Goal: Task Accomplishment & Management: Manage account settings

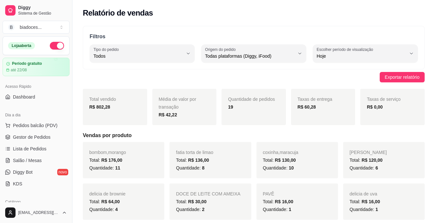
select select "ALL"
select select "0"
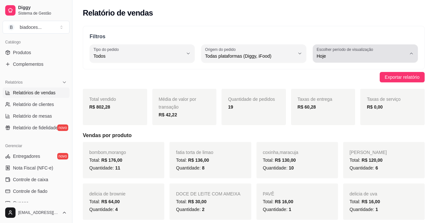
click at [411, 53] on icon "button" at bounding box center [411, 53] width 5 height 5
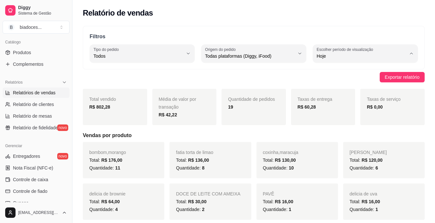
click at [392, 81] on span "Ontem" at bounding box center [362, 82] width 85 height 6
type input "1"
select select "1"
click at [22, 50] on span "Produtos" at bounding box center [22, 52] width 18 height 6
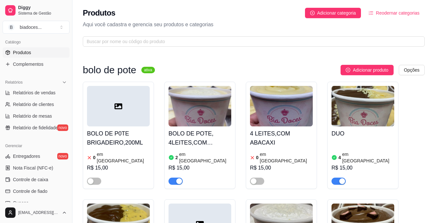
click at [186, 140] on h4 "BOLO DE POTE, 4LEITES,COM MORANGObolo" at bounding box center [200, 138] width 63 height 18
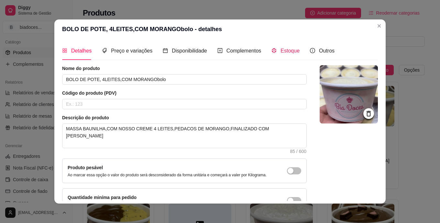
click at [274, 51] on div "Estoque" at bounding box center [286, 51] width 28 height 8
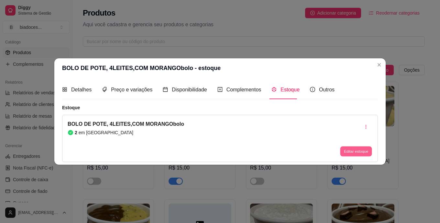
click at [364, 152] on button "Editar estoque" at bounding box center [356, 151] width 32 height 10
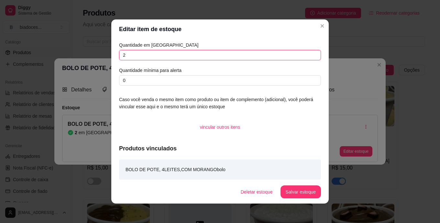
click at [283, 55] on input "2" at bounding box center [220, 55] width 202 height 10
type input "1"
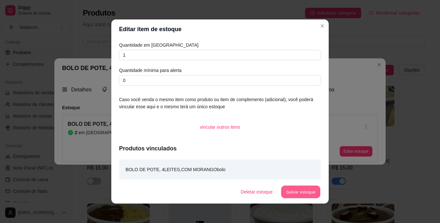
click at [301, 186] on button "Salvar estoque" at bounding box center [300, 191] width 39 height 13
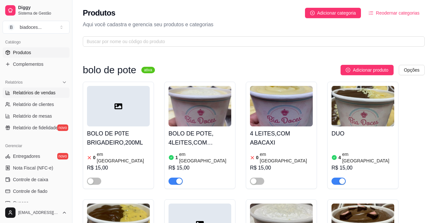
click at [38, 93] on span "Relatórios de vendas" at bounding box center [34, 92] width 43 height 6
select select "ALL"
select select "0"
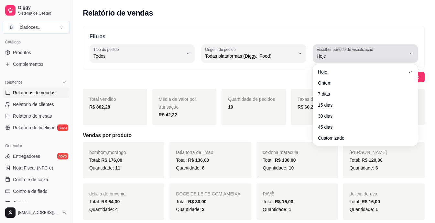
click at [411, 49] on button "Escolher período de visualização Hoje" at bounding box center [365, 53] width 105 height 18
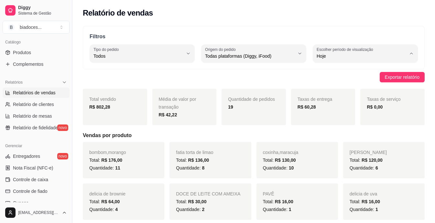
click at [379, 92] on span "7 dias" at bounding box center [362, 93] width 85 height 6
type input "7"
select select "7"
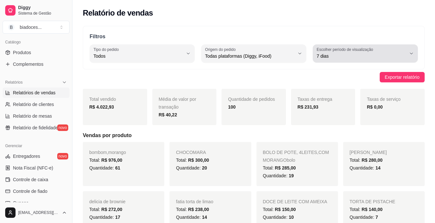
click at [409, 53] on button "Escolher período de visualização 7 dias" at bounding box center [365, 53] width 105 height 18
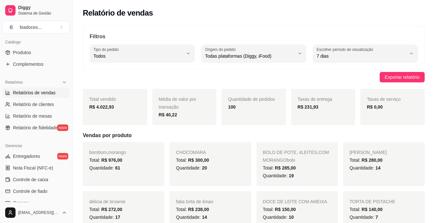
click at [372, 106] on span "15 dias" at bounding box center [362, 103] width 85 height 6
type input "15"
select select "15"
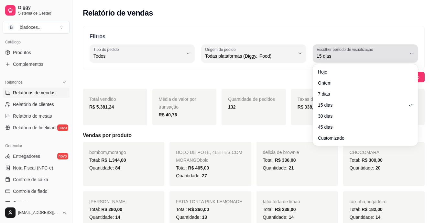
click at [410, 52] on icon "button" at bounding box center [411, 53] width 5 height 5
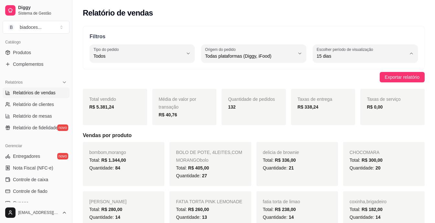
click at [339, 115] on span "30 dias" at bounding box center [362, 114] width 85 height 6
type input "30"
select select "30"
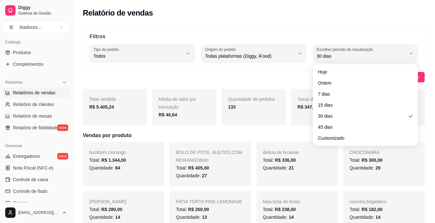
click at [280, 18] on div "Relatório de vendas" at bounding box center [254, 11] width 363 height 22
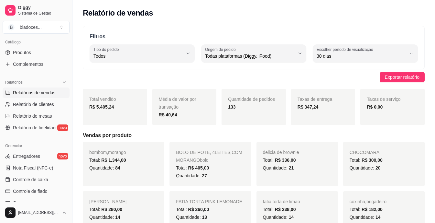
click at [67, 39] on div "Catálogo Produtos Complementos" at bounding box center [36, 53] width 72 height 38
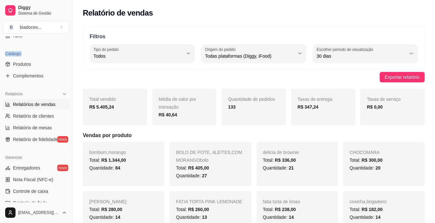
click at [67, 39] on div "Loja aberta Período gratuito até 22/08 Acesso Rápido Dashboard Dia a dia Pedido…" at bounding box center [36, 119] width 72 height 166
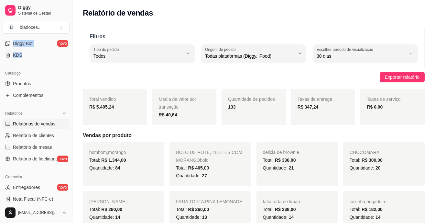
click at [67, 39] on div "Dia a dia Pedidos balcão (PDV) Gestor de Pedidos Lista de Pedidos Salão / Mesas…" at bounding box center [36, 21] width 72 height 84
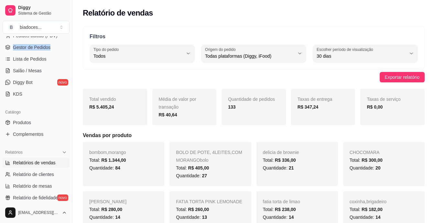
click at [67, 39] on div "Dia a dia Pedidos balcão (PDV) Gestor de Pedidos Lista de Pedidos Salão / Mesas…" at bounding box center [36, 59] width 72 height 84
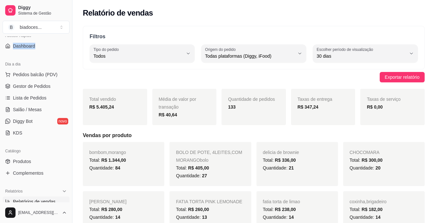
click at [67, 39] on div "Loja aberta Período gratuito até 22/08 Acesso Rápido Dashboard Dia a dia Pedido…" at bounding box center [36, 119] width 72 height 166
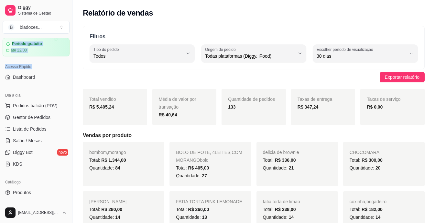
scroll to position [8, 0]
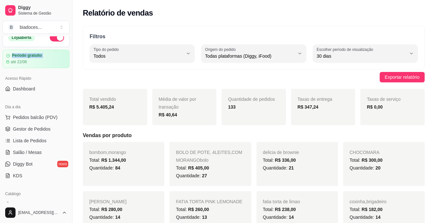
click at [67, 39] on div "Loja aberta Período gratuito até 22/08" at bounding box center [36, 48] width 72 height 40
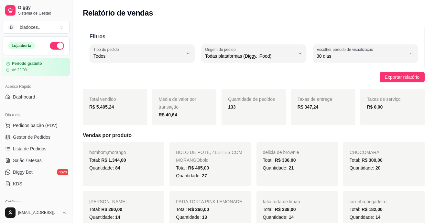
click at [67, 39] on div "Loja aberta Período gratuito até 22/08" at bounding box center [36, 56] width 72 height 40
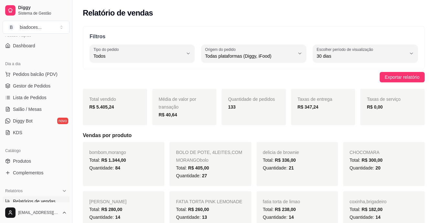
scroll to position [52, 0]
click at [19, 95] on span "Lista de Pedidos" at bounding box center [30, 97] width 34 height 6
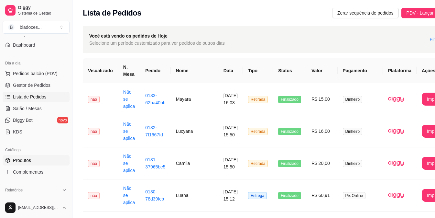
click at [29, 159] on span "Produtos" at bounding box center [22, 160] width 18 height 6
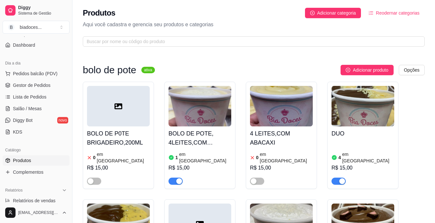
click at [181, 149] on div "BOLO DE POTE, 4LEITES,COM MORANGObolo 1 em estoque R$ 15,00" at bounding box center [200, 155] width 63 height 58
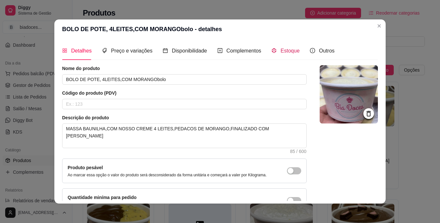
click at [281, 50] on span "Estoque" at bounding box center [290, 51] width 19 height 6
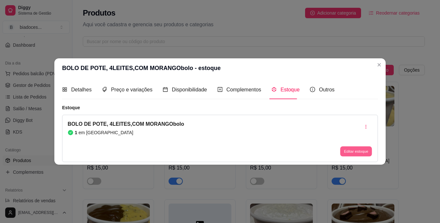
click at [346, 151] on button "Editar estoque" at bounding box center [356, 151] width 32 height 10
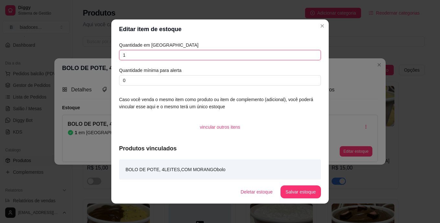
click at [232, 55] on input "1" at bounding box center [220, 55] width 202 height 10
type input "2"
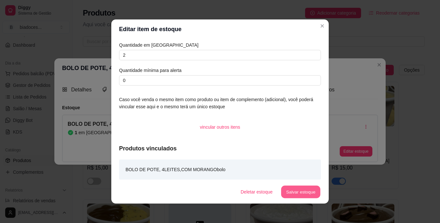
click at [303, 187] on button "Salvar estoque" at bounding box center [300, 191] width 39 height 13
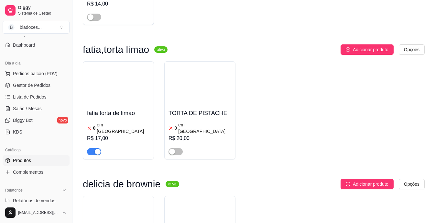
scroll to position [958, 0]
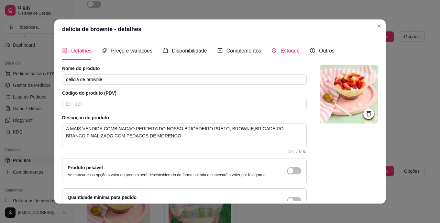
click at [281, 50] on span "Estoque" at bounding box center [290, 51] width 19 height 6
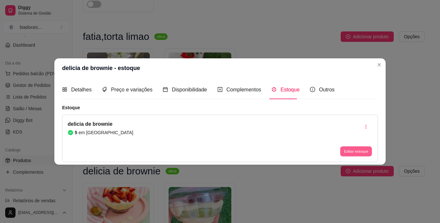
click at [362, 148] on button "Editar estoque" at bounding box center [356, 151] width 32 height 10
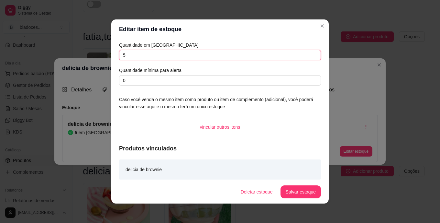
click at [221, 56] on input "5" at bounding box center [220, 55] width 202 height 10
type input "3"
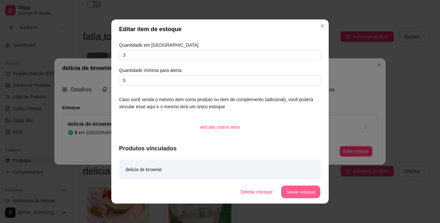
click at [292, 196] on button "Salvar estoque" at bounding box center [300, 191] width 39 height 13
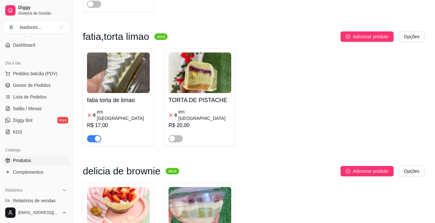
click at [93, 135] on span "button" at bounding box center [94, 138] width 14 height 7
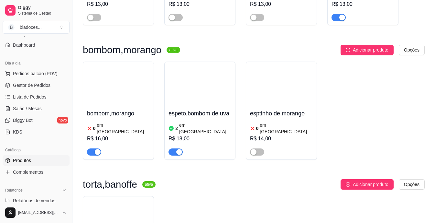
scroll to position [660, 0]
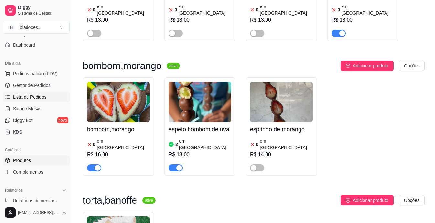
click at [26, 92] on link "Lista de Pedidos" at bounding box center [36, 97] width 67 height 10
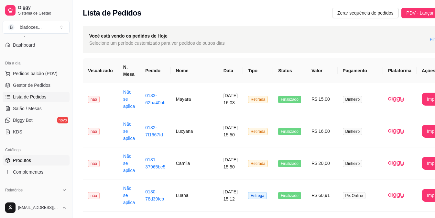
click at [22, 159] on span "Produtos" at bounding box center [22, 160] width 18 height 6
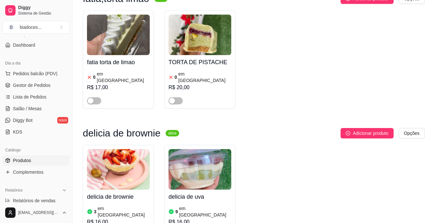
scroll to position [997, 0]
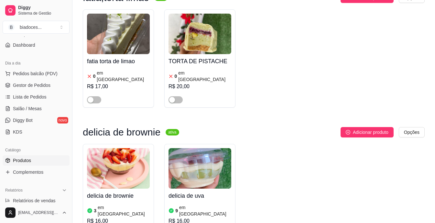
click at [140, 204] on div "3 em [GEOGRAPHIC_DATA]" at bounding box center [118, 210] width 63 height 13
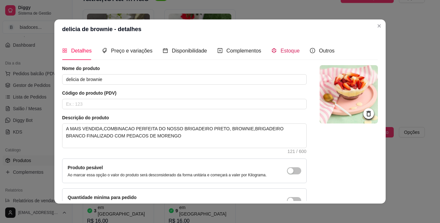
click at [284, 48] on span "Estoque" at bounding box center [290, 51] width 19 height 6
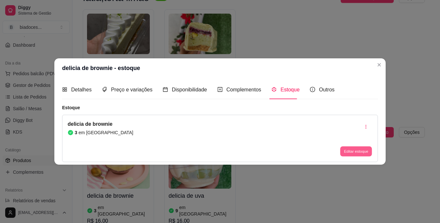
click at [355, 147] on button "Editar estoque" at bounding box center [356, 151] width 32 height 10
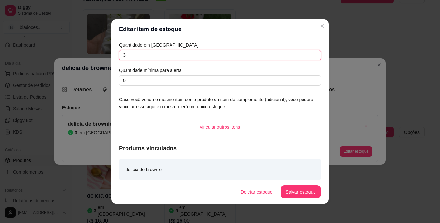
click at [210, 54] on input "3" at bounding box center [220, 55] width 202 height 10
type input "2"
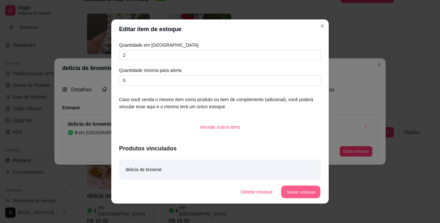
click at [312, 193] on button "Salvar estoque" at bounding box center [300, 191] width 39 height 13
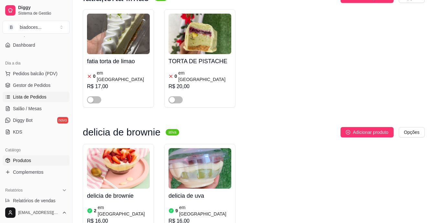
click at [47, 95] on link "Lista de Pedidos" at bounding box center [36, 97] width 67 height 10
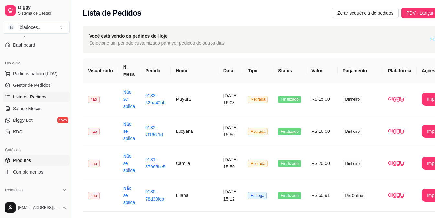
click at [28, 159] on span "Produtos" at bounding box center [22, 160] width 18 height 6
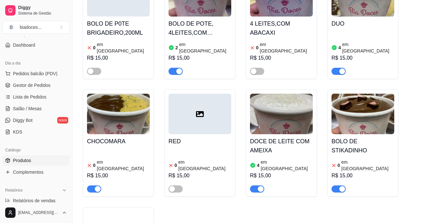
scroll to position [39, 0]
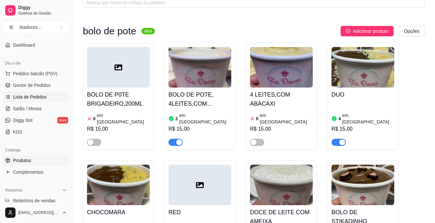
click at [41, 97] on span "Lista de Pedidos" at bounding box center [30, 97] width 34 height 6
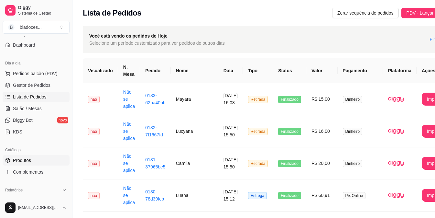
click at [28, 159] on span "Produtos" at bounding box center [22, 160] width 18 height 6
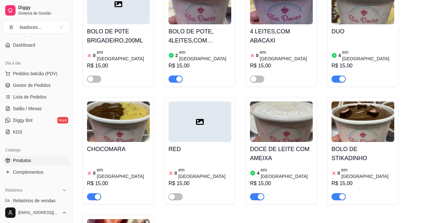
scroll to position [104, 0]
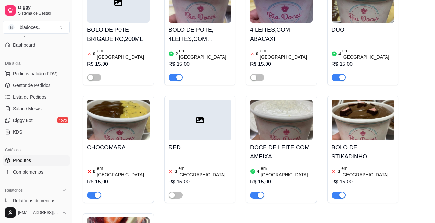
click at [286, 144] on h4 "DOCE DE LEITE COM AMEIXA" at bounding box center [281, 152] width 63 height 18
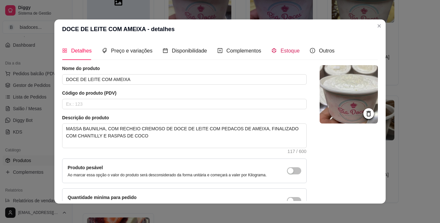
click at [283, 51] on span "Estoque" at bounding box center [290, 51] width 19 height 6
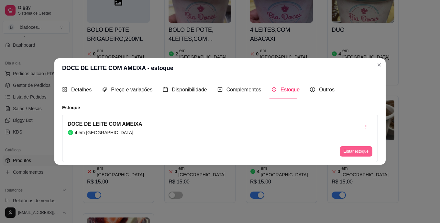
click at [356, 152] on button "Editar estoque" at bounding box center [356, 151] width 33 height 10
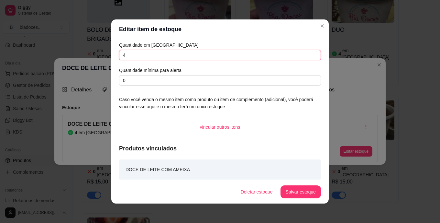
click at [230, 51] on input "4" at bounding box center [220, 55] width 202 height 10
type input "3"
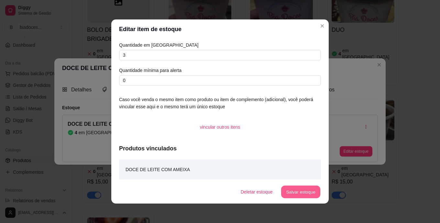
click at [299, 193] on button "Salvar estoque" at bounding box center [300, 191] width 39 height 13
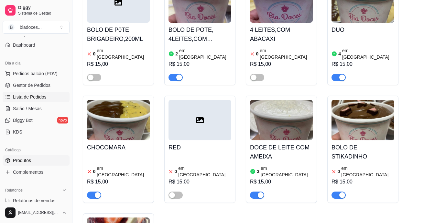
click at [33, 97] on span "Lista de Pedidos" at bounding box center [30, 97] width 34 height 6
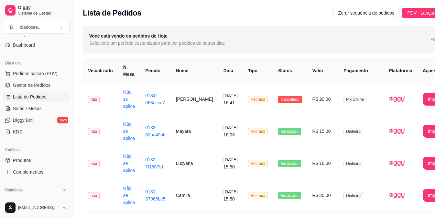
drag, startPoint x: 22, startPoint y: 158, endPoint x: 41, endPoint y: 166, distance: 21.0
click at [41, 166] on ul "Produtos Complementos" at bounding box center [36, 166] width 67 height 22
click at [22, 160] on span "Produtos" at bounding box center [22, 160] width 18 height 6
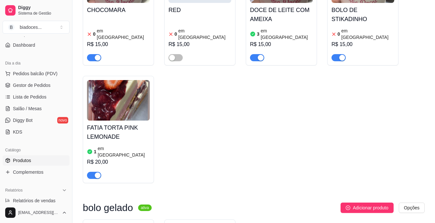
scroll to position [272, 0]
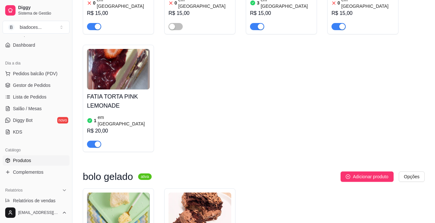
click at [147, 95] on h4 "FATIA TORTA PINK LEMONADE" at bounding box center [118, 101] width 63 height 18
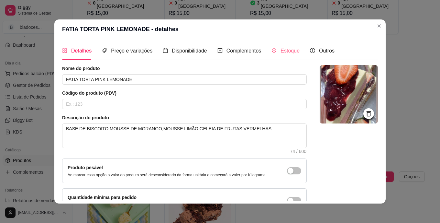
click at [289, 44] on div "Estoque" at bounding box center [286, 50] width 28 height 18
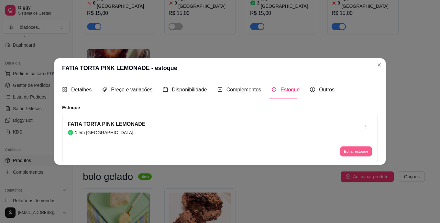
click at [350, 150] on button "Editar estoque" at bounding box center [356, 151] width 32 height 10
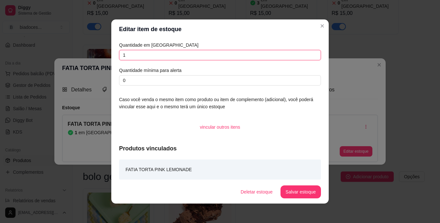
click at [200, 55] on input "1" at bounding box center [220, 55] width 202 height 10
type input "0"
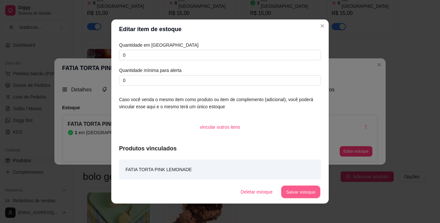
click at [294, 193] on button "Salvar estoque" at bounding box center [300, 191] width 39 height 13
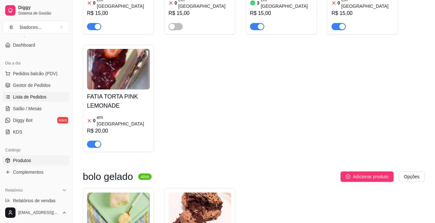
click at [38, 94] on span "Lista de Pedidos" at bounding box center [30, 97] width 34 height 6
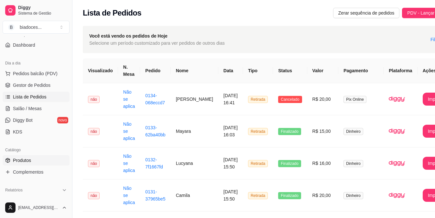
click at [28, 159] on span "Produtos" at bounding box center [22, 160] width 18 height 6
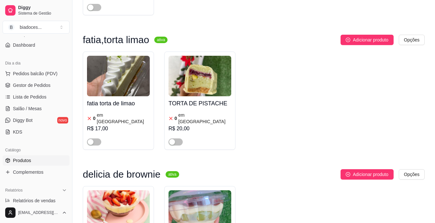
scroll to position [971, 0]
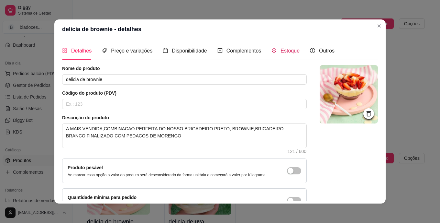
click at [281, 50] on span "Estoque" at bounding box center [290, 51] width 19 height 6
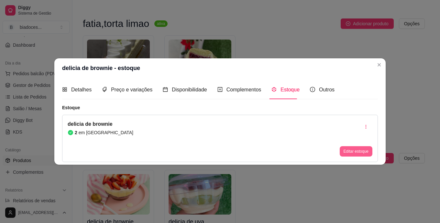
click at [355, 148] on button "Editar estoque" at bounding box center [356, 151] width 33 height 10
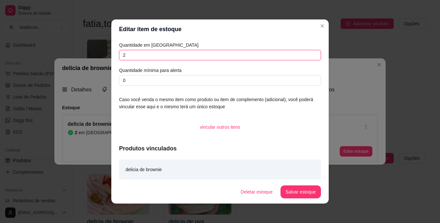
click at [232, 56] on input "2" at bounding box center [220, 55] width 202 height 10
type input "0"
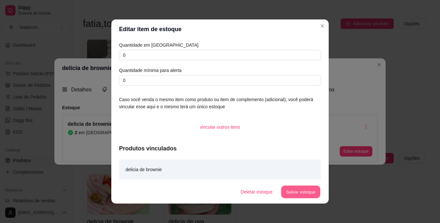
click at [298, 193] on button "Salvar estoque" at bounding box center [300, 191] width 39 height 13
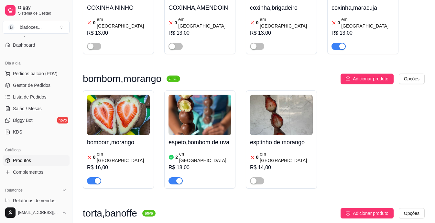
scroll to position [634, 0]
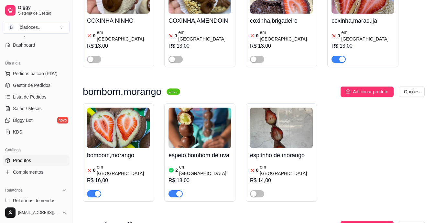
click at [199, 148] on div "espeto,bombom de uva 2 em estoque R$ 18,00" at bounding box center [200, 172] width 63 height 49
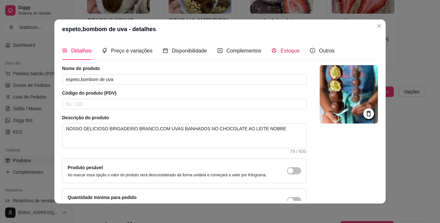
click at [284, 52] on span "Estoque" at bounding box center [290, 51] width 19 height 6
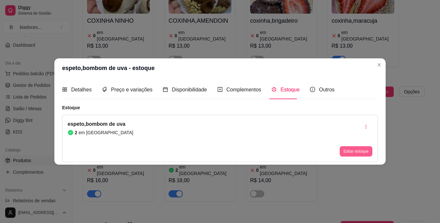
click at [352, 146] on div "Editar estoque" at bounding box center [356, 151] width 33 height 10
click at [352, 154] on button "Editar estoque" at bounding box center [356, 151] width 32 height 10
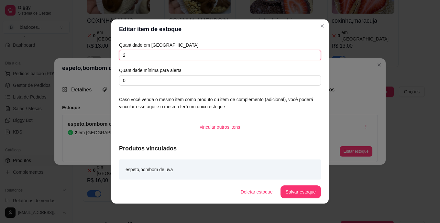
click at [267, 54] on input "2" at bounding box center [220, 55] width 202 height 10
type input "1"
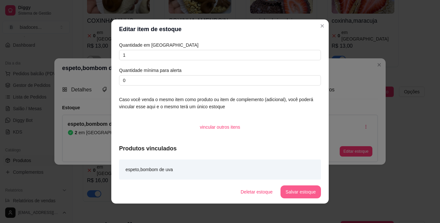
click at [293, 191] on button "Salvar estoque" at bounding box center [301, 191] width 40 height 13
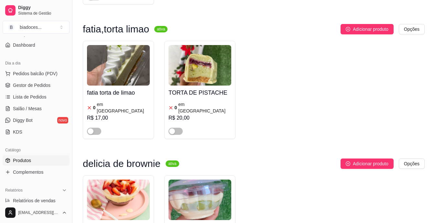
scroll to position [971, 0]
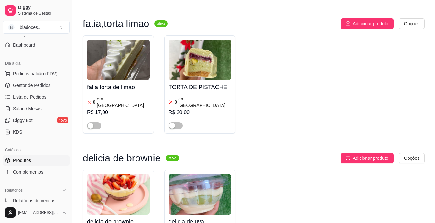
click at [212, 217] on h4 "delicia de uva" at bounding box center [200, 221] width 63 height 9
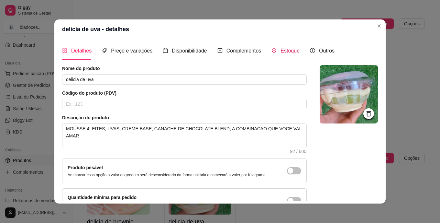
click at [289, 53] on span "Estoque" at bounding box center [290, 51] width 19 height 6
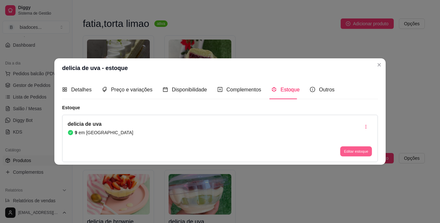
click at [351, 150] on button "Editar estoque" at bounding box center [356, 151] width 32 height 10
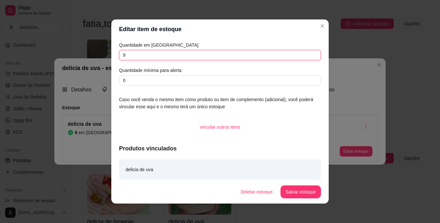
click at [191, 59] on input "9" at bounding box center [220, 55] width 202 height 10
type input "8"
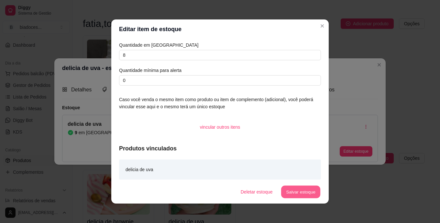
click at [308, 195] on button "Salvar estoque" at bounding box center [300, 191] width 39 height 13
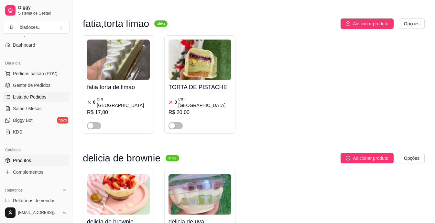
click at [20, 94] on span "Lista de Pedidos" at bounding box center [30, 97] width 34 height 6
